Goal: Task Accomplishment & Management: Manage account settings

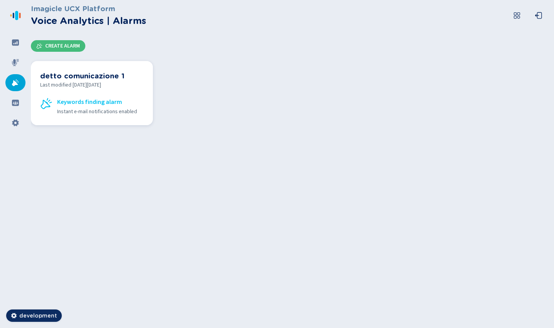
click at [109, 80] on h3 "detto comunicazione 1" at bounding box center [91, 75] width 103 height 11
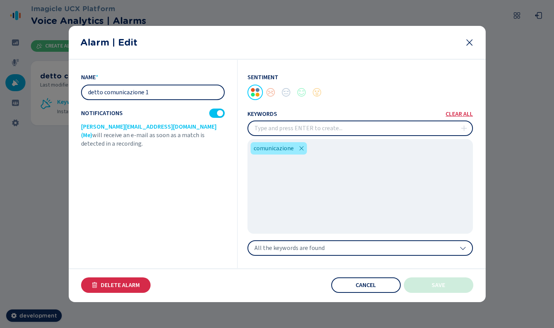
click at [207, 95] on input "detto comunicazione 1" at bounding box center [153, 92] width 142 height 14
type input "detto comunicazione"
click at [424, 284] on button "Save" at bounding box center [438, 284] width 69 height 15
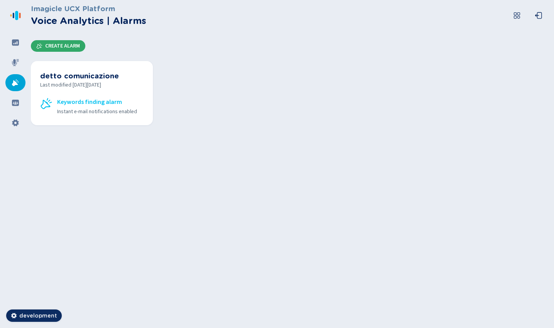
click at [68, 47] on span "Create Alarm" at bounding box center [62, 46] width 35 height 6
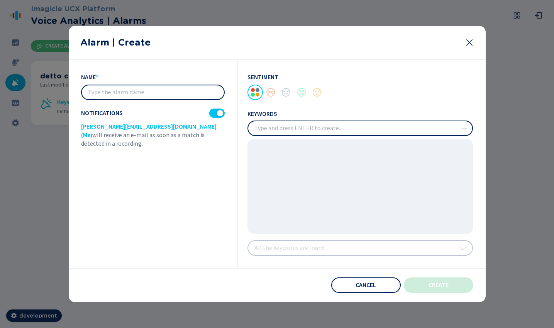
click at [157, 94] on input "text" at bounding box center [153, 92] width 142 height 14
type input "dsadsads"
click at [296, 95] on div at bounding box center [301, 92] width 15 height 15
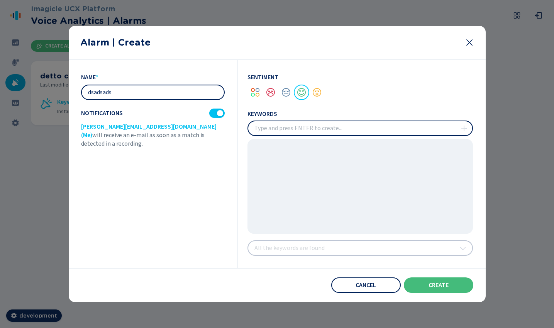
click at [213, 112] on div at bounding box center [216, 112] width 15 height 9
click at [450, 292] on button "create" at bounding box center [438, 284] width 69 height 15
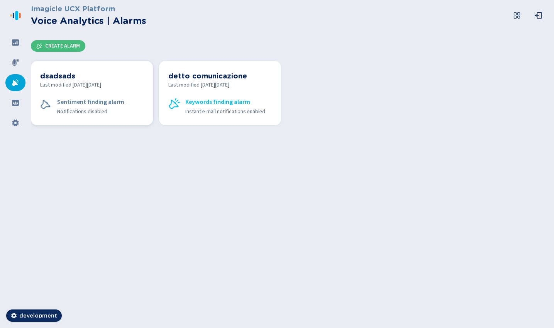
click at [110, 94] on div "dsadsads Last modified on Thu Oct 09 2025 Sentiment finding alarm Notifications…" at bounding box center [91, 93] width 103 height 46
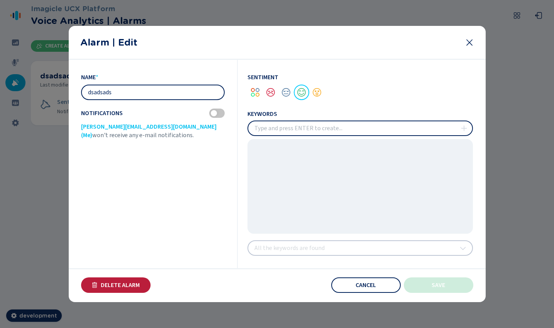
click at [138, 278] on button "Delete Alarm" at bounding box center [115, 284] width 69 height 15
